Goal: Use online tool/utility: Utilize a website feature to perform a specific function

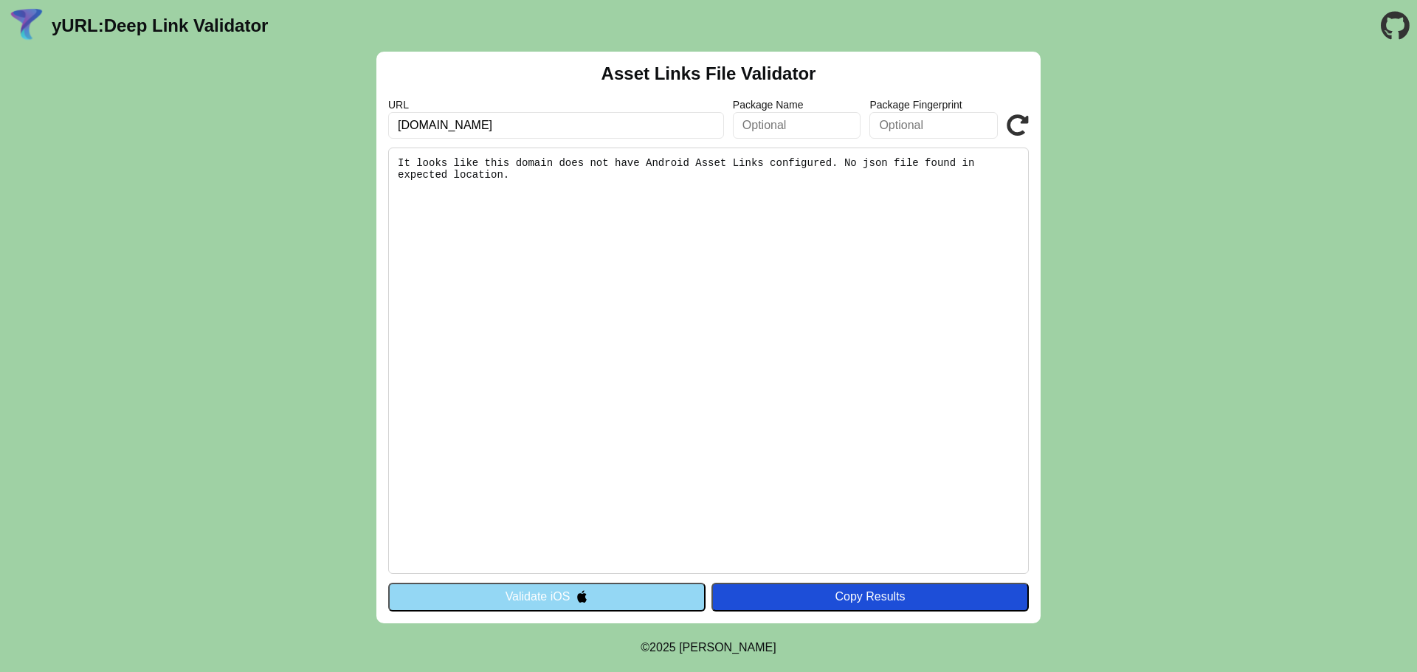
click at [1025, 115] on icon at bounding box center [1018, 125] width 22 height 22
click at [1022, 125] on icon at bounding box center [1018, 125] width 22 height 22
click at [621, 595] on button "Validate iOS" at bounding box center [546, 597] width 317 height 28
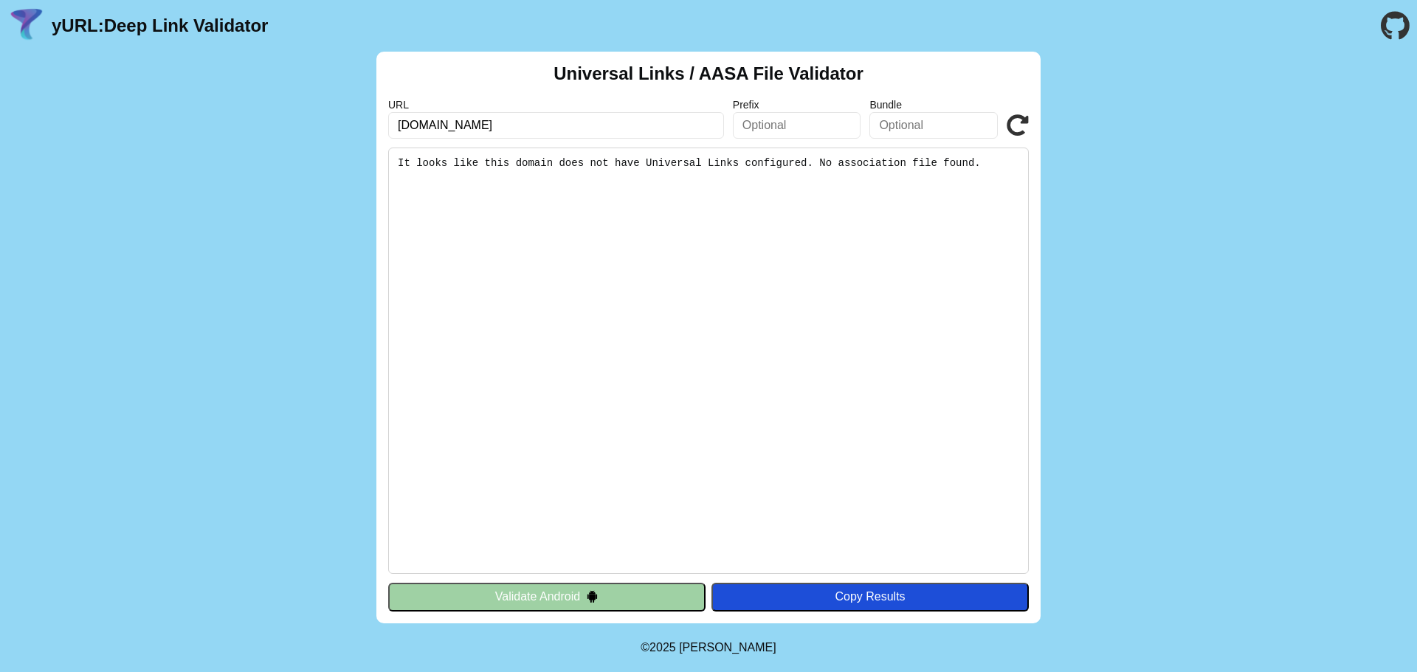
click at [1022, 128] on icon at bounding box center [1018, 125] width 22 height 22
